Goal: Transaction & Acquisition: Purchase product/service

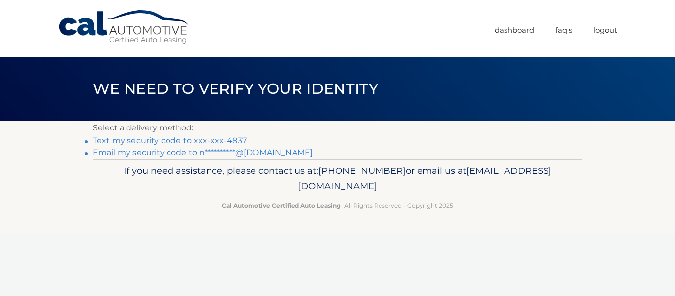
click at [187, 143] on link "Text my security code to xxx-xxx-4837" at bounding box center [170, 140] width 154 height 9
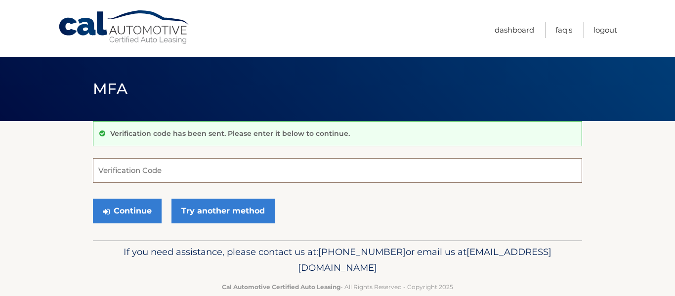
click at [197, 171] on input "Verification Code" at bounding box center [337, 170] width 489 height 25
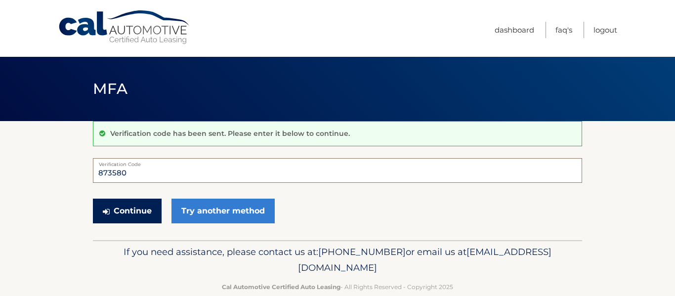
type input "873580"
click at [125, 214] on button "Continue" at bounding box center [127, 211] width 69 height 25
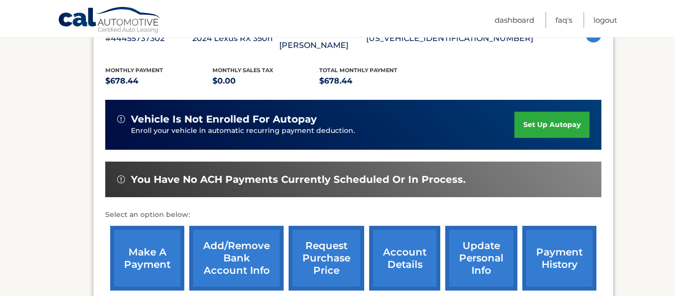
scroll to position [217, 0]
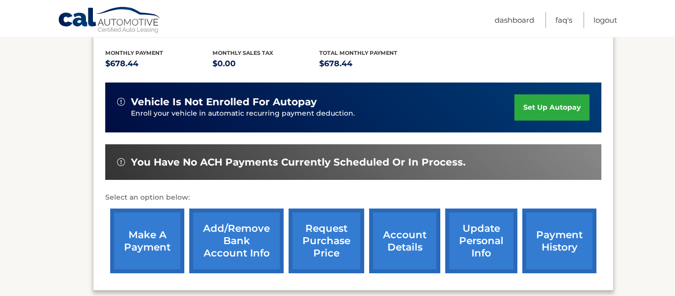
click at [142, 235] on link "make a payment" at bounding box center [147, 240] width 74 height 65
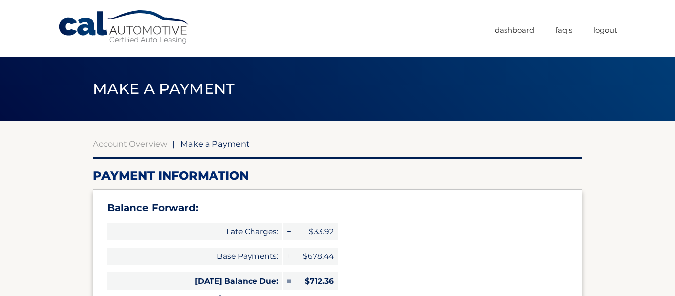
select select "NGVkOTJmMDctMDA5Yy00Y2NlLTg5MzctZWQyZmU4MjAzYzQ0"
click at [112, 244] on div "Base Payments: + $678.44" at bounding box center [222, 255] width 230 height 25
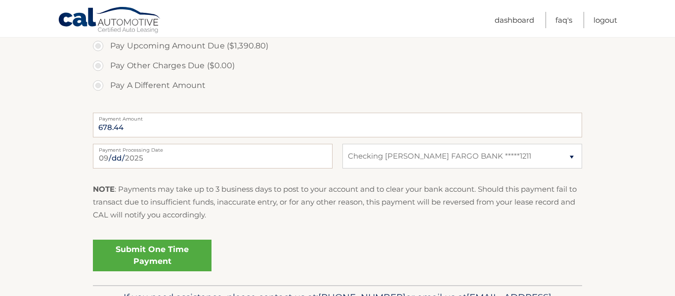
scroll to position [415, 0]
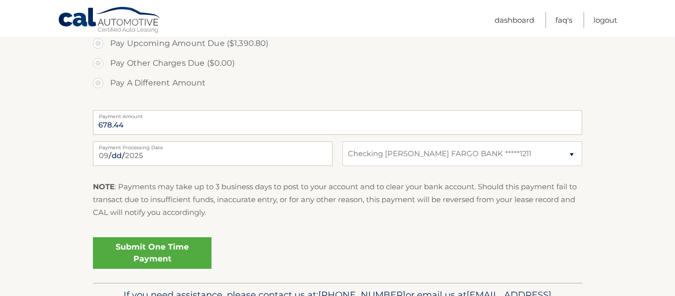
click at [131, 250] on link "Submit One Time Payment" at bounding box center [152, 253] width 119 height 32
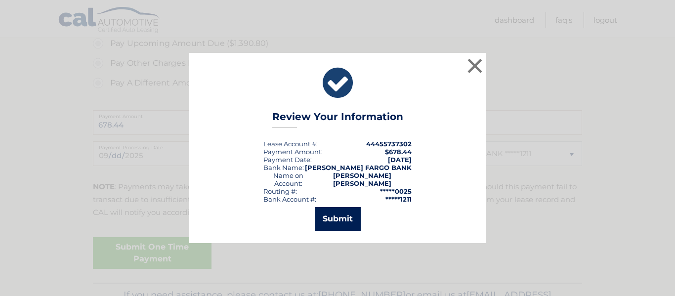
click at [344, 219] on button "Submit" at bounding box center [338, 219] width 46 height 24
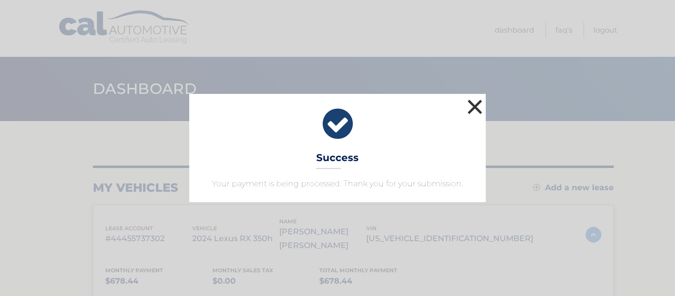
click at [481, 105] on button "×" at bounding box center [475, 107] width 20 height 20
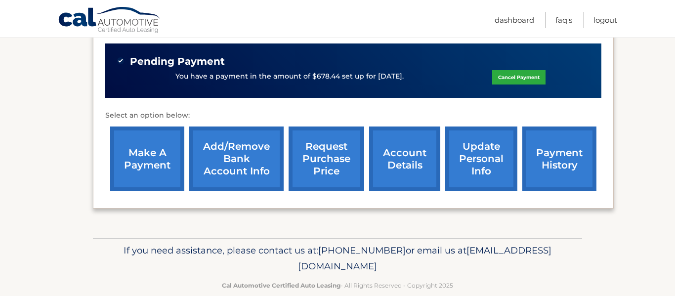
scroll to position [322, 0]
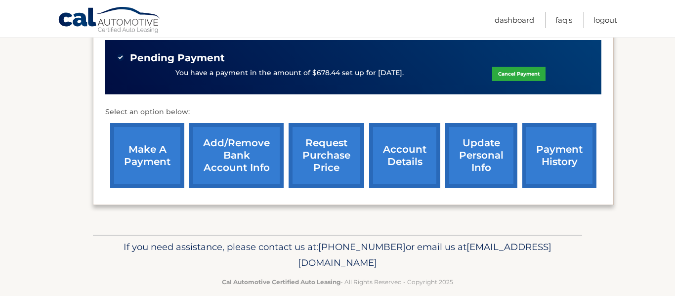
click at [558, 166] on link "payment history" at bounding box center [559, 155] width 74 height 65
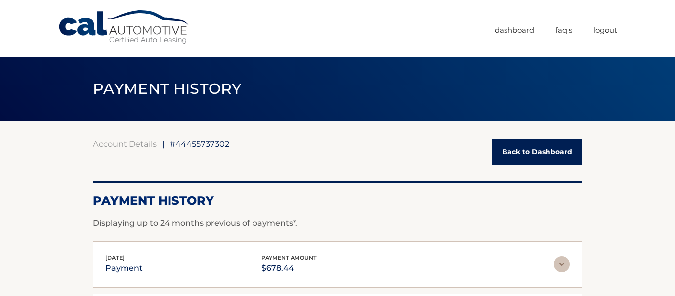
click at [528, 146] on link "Back to Dashboard" at bounding box center [537, 152] width 90 height 26
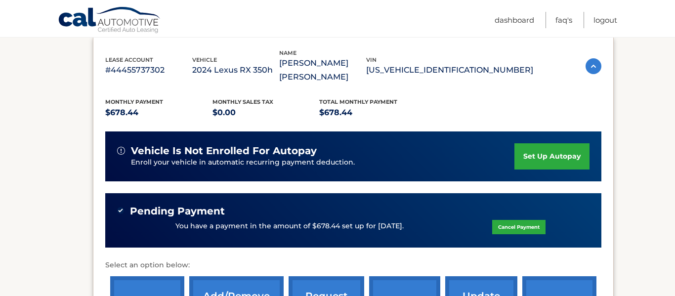
scroll to position [178, 0]
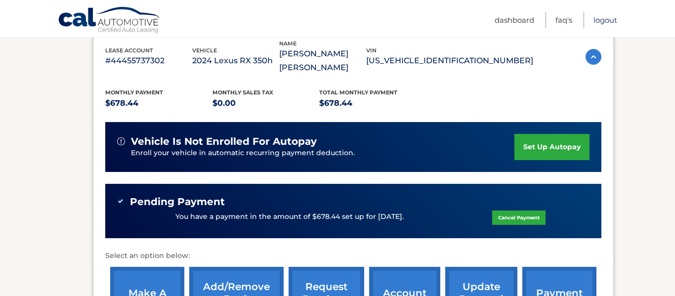
click at [604, 21] on link "Logout" at bounding box center [605, 20] width 24 height 16
